Goal: Information Seeking & Learning: Learn about a topic

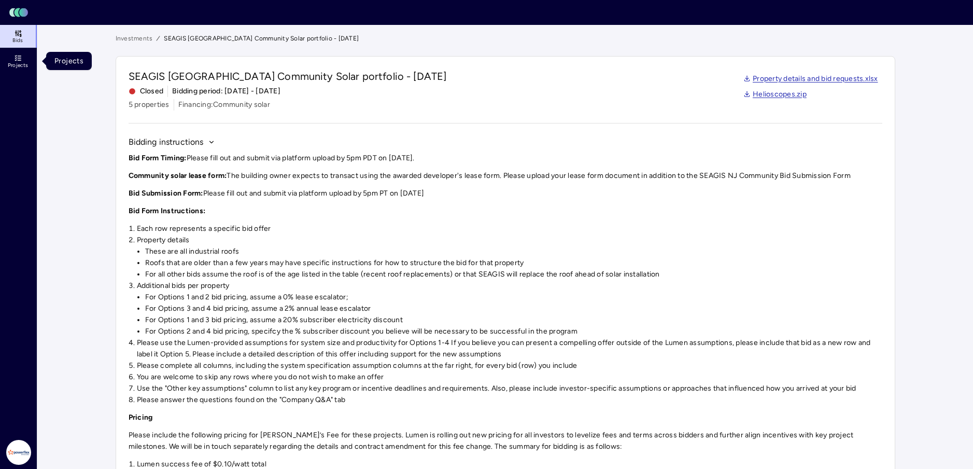
click at [15, 47] on link "Bids" at bounding box center [19, 36] width 38 height 23
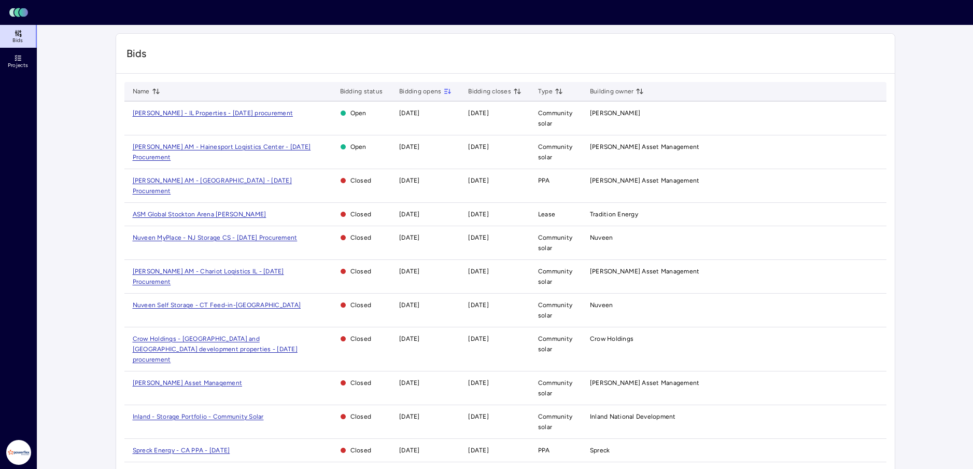
click at [201, 109] on td "[PERSON_NAME] - IL Properties - [DATE] procurement" at bounding box center [227, 119] width 207 height 34
click at [205, 113] on span "[PERSON_NAME] - IL Properties - [DATE] procurement" at bounding box center [213, 112] width 161 height 7
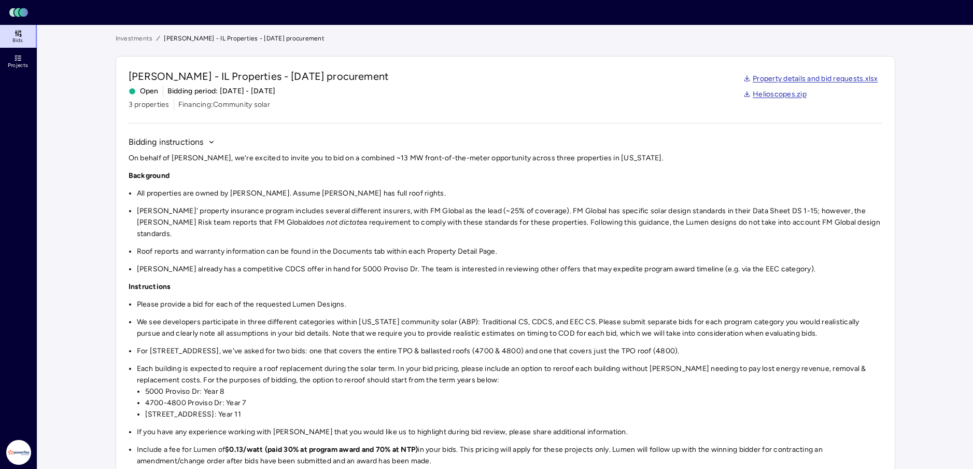
scroll to position [173, 0]
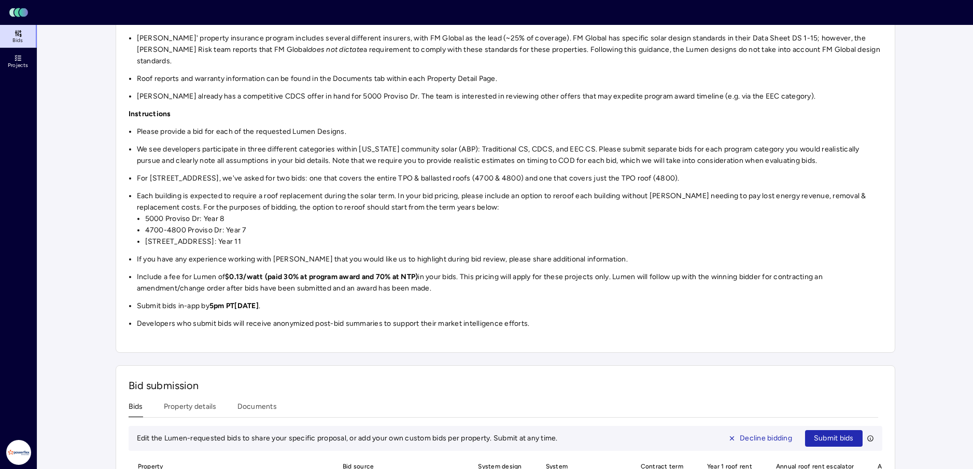
click at [598, 300] on li "Submit bids in-app by 5pm PT[DATE] ." at bounding box center [510, 305] width 746 height 11
